Goal: Find specific page/section: Find specific page/section

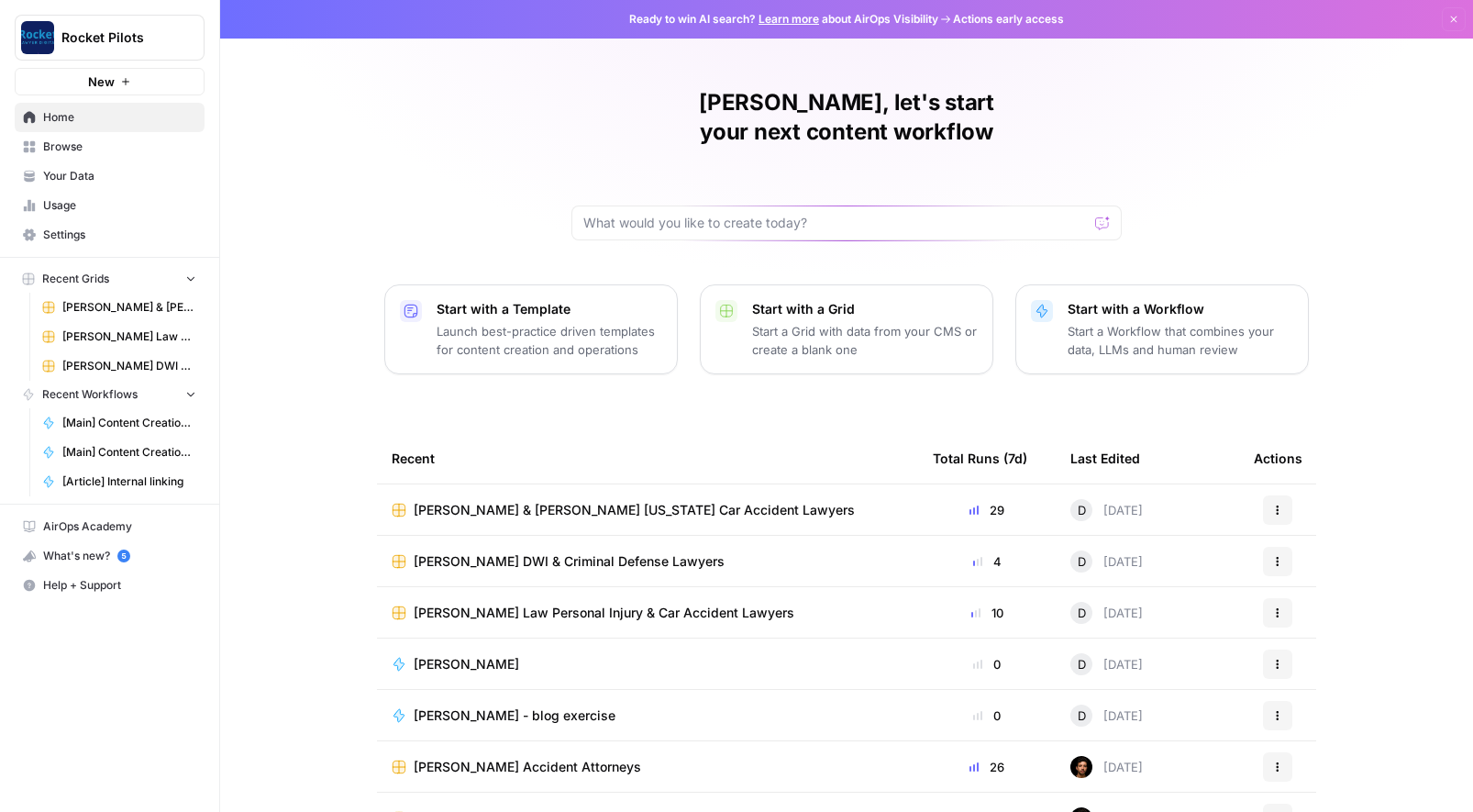
click at [553, 501] on span "[PERSON_NAME] & [PERSON_NAME] [US_STATE] Car Accident Lawyers" at bounding box center [634, 509] width 441 height 18
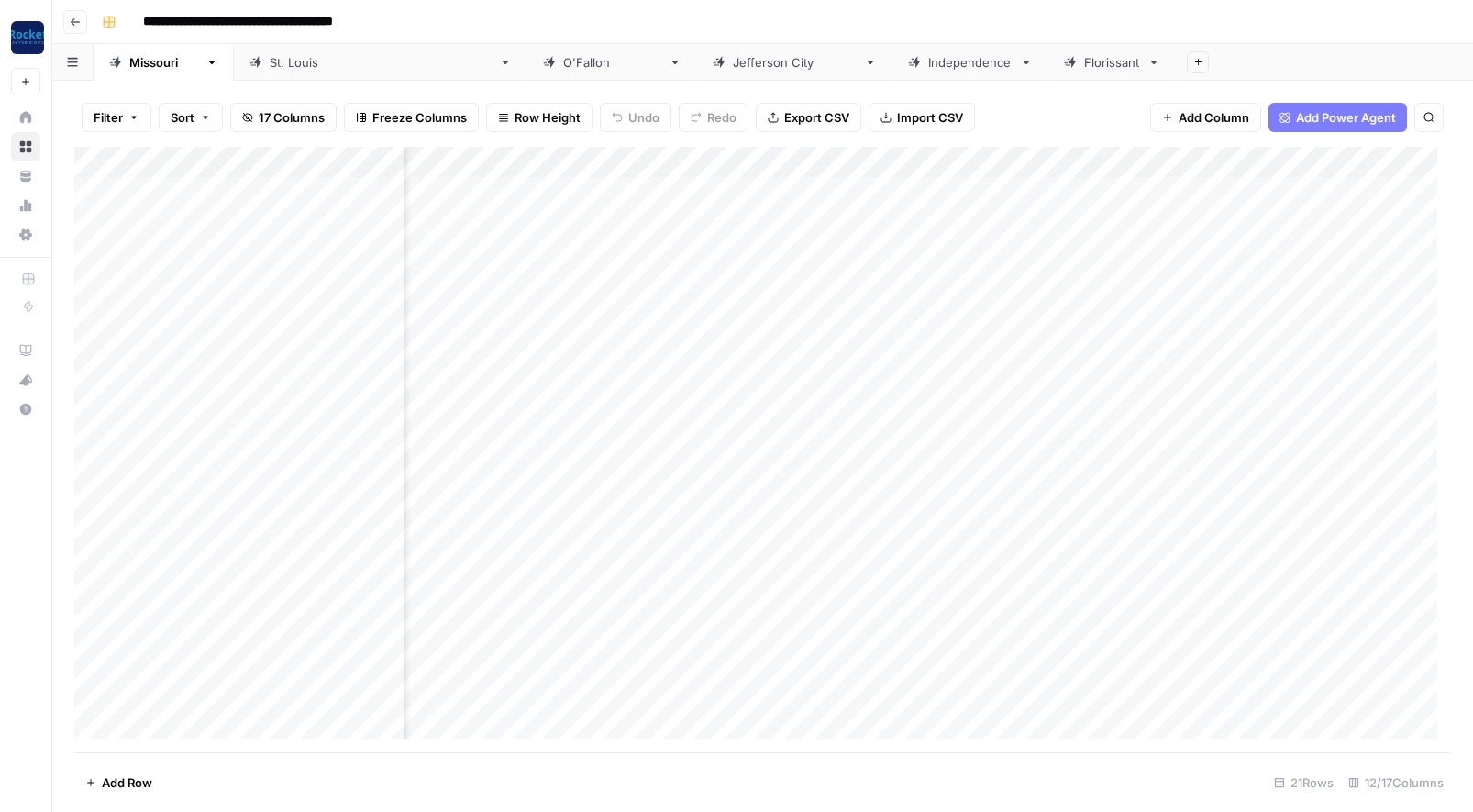
scroll to position [0, 544]
